Goal: Transaction & Acquisition: Purchase product/service

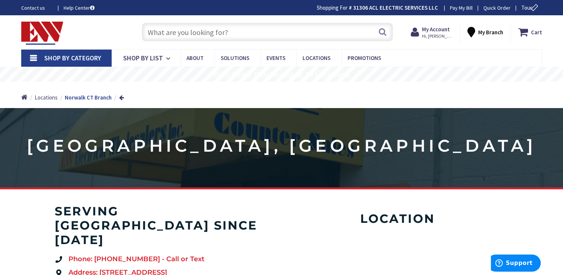
click at [227, 37] on input "text" at bounding box center [267, 32] width 251 height 19
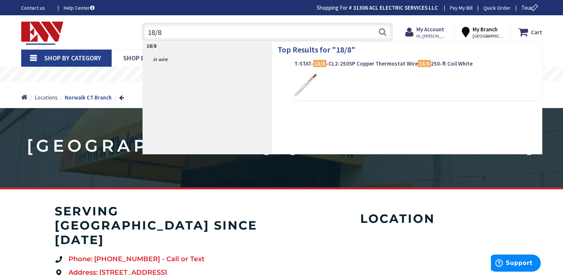
type input "18/8"
click at [365, 60] on div "Top Results for " 18/8 " T-STAT- 18/8 -CL2-250SP Copper Thermostat Wire 18/8 25…" at bounding box center [407, 98] width 270 height 112
click at [365, 64] on span "T-STAT- 18/8 -CL2-250SP Copper Thermostat Wire 18/8 250-ft Coil White" at bounding box center [414, 63] width 240 height 7
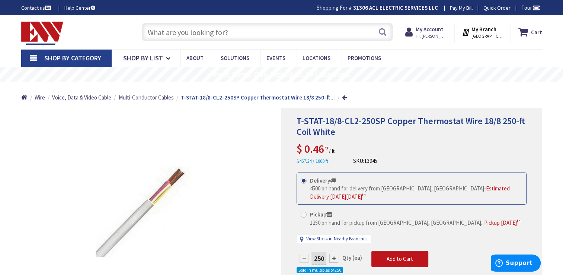
click at [232, 33] on input "text" at bounding box center [267, 32] width 251 height 19
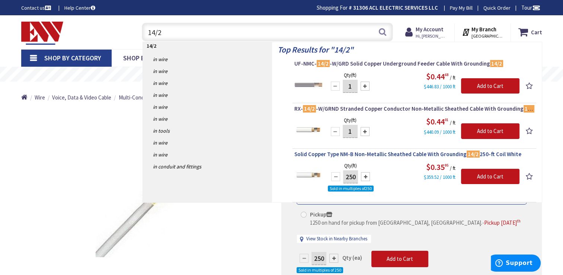
type input "14/2"
click at [403, 154] on span "Solid Copper Type NM-B Non-Metallic Sheathed Cable With Grounding 14/2 250-ft C…" at bounding box center [414, 153] width 240 height 7
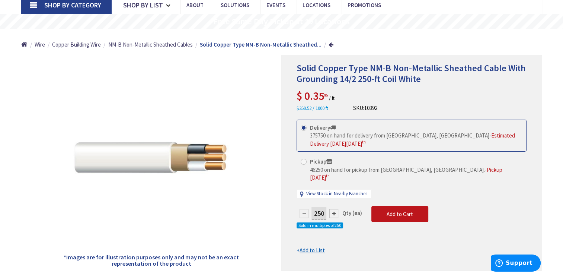
scroll to position [74, 0]
